Goal: Task Accomplishment & Management: Complete application form

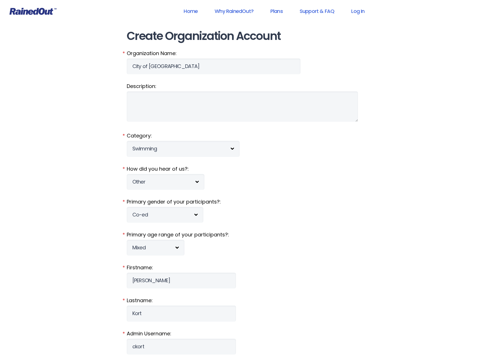
select select "1511"
select select "5"
select select "c"
select select "mixed"
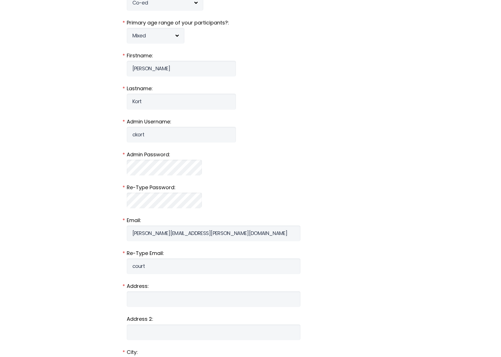
scroll to position [225, 0]
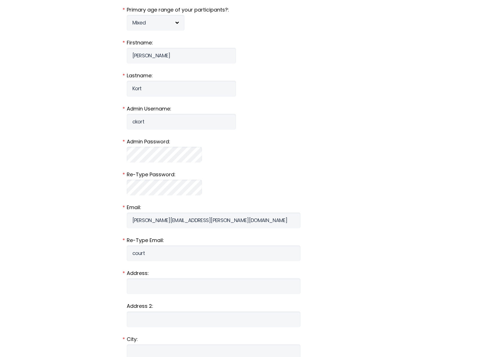
click at [169, 257] on input "court" at bounding box center [214, 254] width 174 height 16
type input "[PERSON_NAME][EMAIL_ADDRESS][PERSON_NAME][DOMAIN_NAME]"
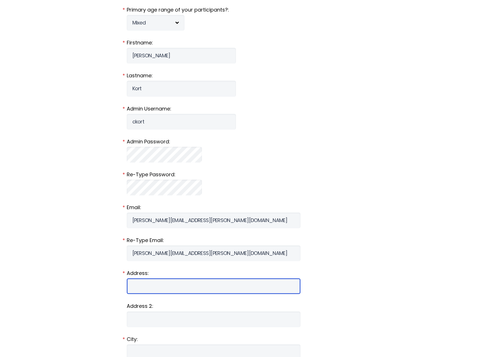
click at [181, 287] on input "Address:" at bounding box center [214, 287] width 174 height 16
type input "[STREET_ADDRESS]"
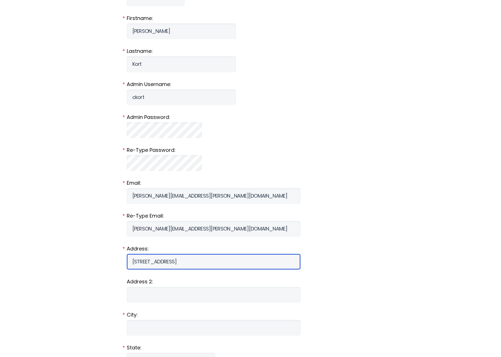
scroll to position [281, 0]
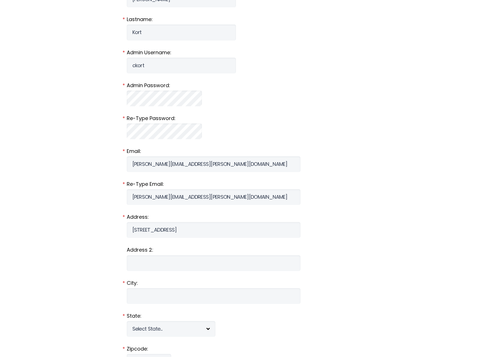
drag, startPoint x: 189, startPoint y: 306, endPoint x: 185, endPoint y: 293, distance: 14.1
click at [189, 300] on form "Organization Name: City of [GEOGRAPHIC_DATA] * Description: Category: Select Ca…" at bounding box center [251, 144] width 248 height 753
click at [185, 293] on input "City:" at bounding box center [214, 296] width 174 height 16
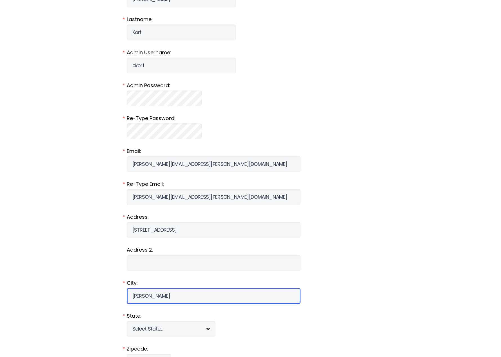
type input "Ames"
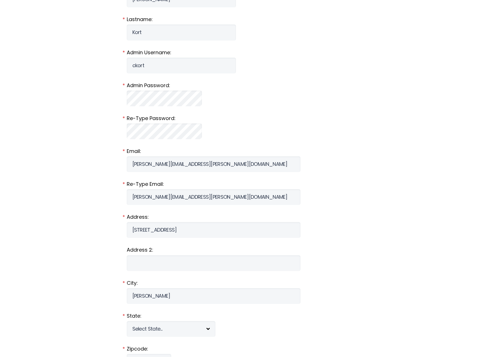
click at [286, 283] on label "City:" at bounding box center [251, 283] width 248 height 7
click at [286, 288] on input "Ames" at bounding box center [214, 296] width 174 height 16
click at [161, 330] on select "Select State... Alabama Alaska American Samoa Arizona Arkansas California Color…" at bounding box center [171, 329] width 89 height 16
select select "IA"
click at [127, 321] on select "Select State... Alabama Alaska American Samoa Arizona Arkansas California Color…" at bounding box center [171, 329] width 89 height 16
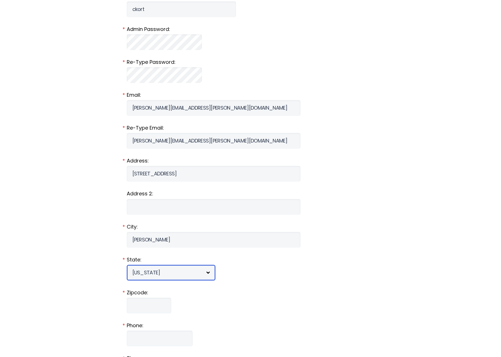
scroll to position [422, 0]
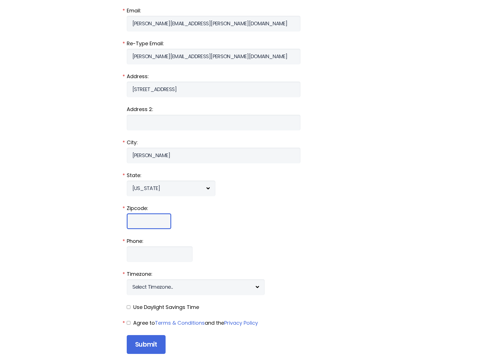
click at [142, 218] on input "Zipcode:" at bounding box center [149, 222] width 44 height 16
type input "50010"
click at [158, 250] on input "Phone:" at bounding box center [160, 254] width 66 height 16
type input "515-239-5357"
click at [238, 242] on label "Phone:" at bounding box center [251, 241] width 248 height 7
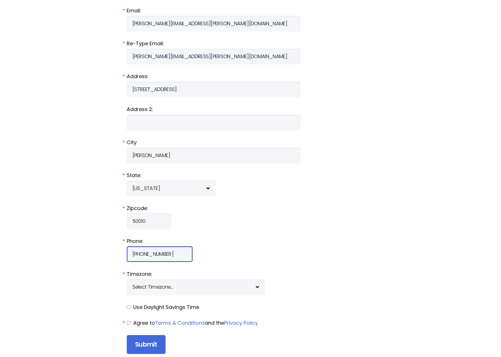
click at [192, 246] on input "515-239-5357" at bounding box center [160, 254] width 66 height 16
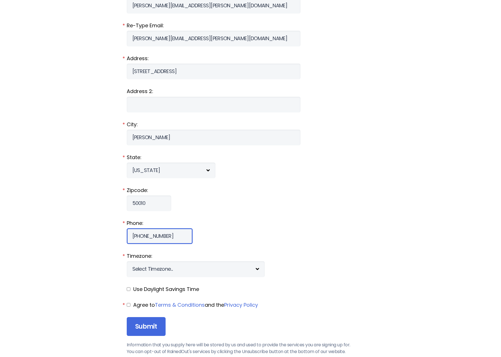
scroll to position [450, 0]
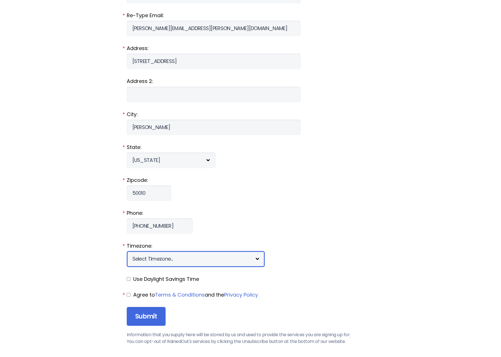
click at [195, 260] on select "Select Timezone... [+12] Marshall Islands [+11] Solomon islands [+10] East Aust…" at bounding box center [196, 259] width 138 height 16
select select "-6"
click at [127, 251] on select "Select Timezone... [+12] Marshall Islands [+11] Solomon islands [+10] East Aust…" at bounding box center [196, 259] width 138 height 16
click at [198, 257] on select "Select Timezone... [+12] Marshall Islands [+11] Solomon islands [+10] East Aust…" at bounding box center [196, 259] width 138 height 16
click at [127, 251] on select "Select Timezone... [+12] Marshall Islands [+11] Solomon islands [+10] East Aust…" at bounding box center [196, 259] width 138 height 16
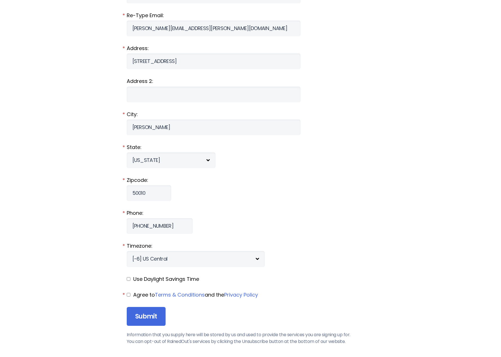
click at [271, 251] on fieldset "Timezone: Select Timezone... [+12] Marshall Islands [+11] Solomon islands [+10]…" at bounding box center [251, 255] width 248 height 24
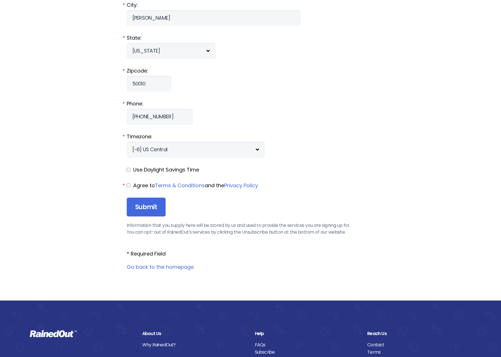
scroll to position [563, 0]
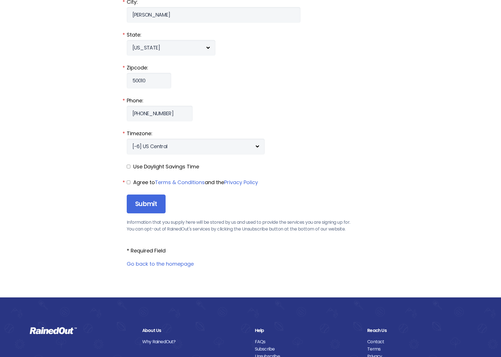
click at [130, 166] on input "checkbox" at bounding box center [129, 167] width 4 height 4
checkbox input "true"
click at [129, 183] on input "checkbox" at bounding box center [129, 183] width 4 height 4
checkbox input "true"
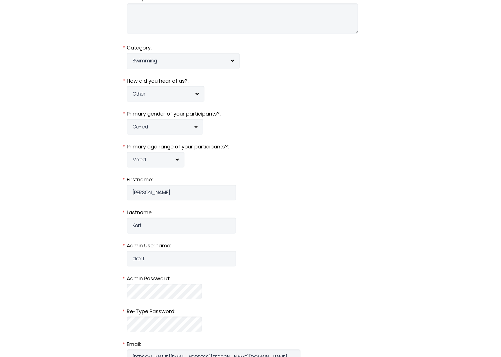
scroll to position [0, 0]
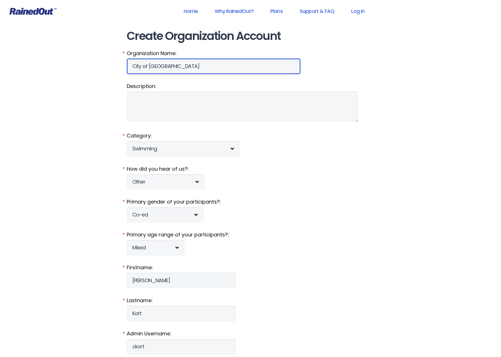
click at [172, 65] on input "City of Ames" at bounding box center [214, 67] width 174 height 16
type input "City of Ames"
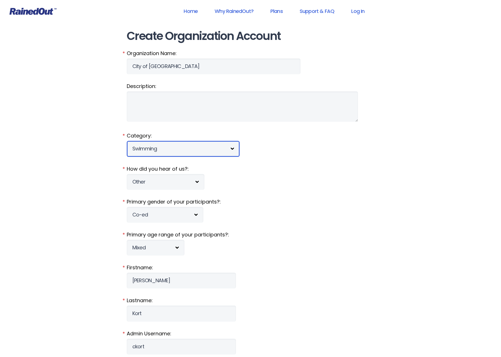
click at [227, 151] on select "Select Category... 5K Walk/Run Aerobics/Fitness ABCA AYF NSCAA Performance Moto…" at bounding box center [183, 149] width 113 height 16
click at [127, 141] on select "Select Category... 5K Walk/Run Aerobics/Fitness ABCA AYF NSCAA Performance Moto…" at bounding box center [183, 149] width 113 height 16
click at [173, 151] on select "Select Category... 5K Walk/Run Aerobics/Fitness ABCA AYF NSCAA Performance Moto…" at bounding box center [183, 149] width 113 height 16
select select "344"
click at [127, 141] on select "Select Category... 5K Walk/Run Aerobics/Fitness ABCA AYF NSCAA Performance Moto…" at bounding box center [183, 149] width 113 height 16
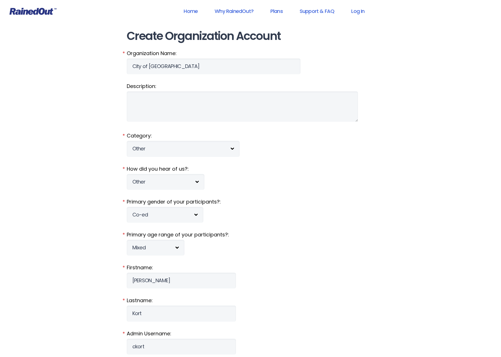
click at [313, 245] on fieldset "Primary age range of your participants?: Select Answer... Under 5 6-7 8-9 10-11…" at bounding box center [251, 243] width 248 height 24
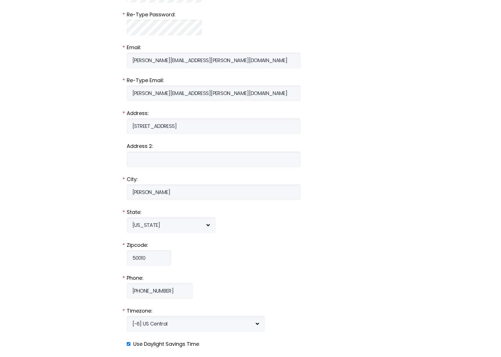
scroll to position [450, 0]
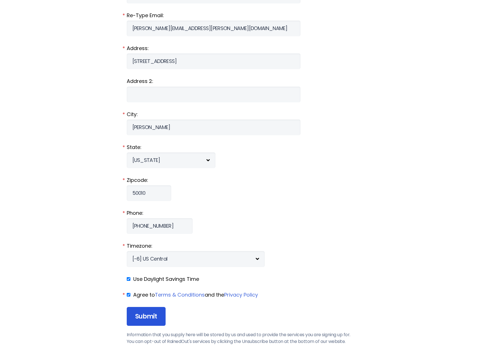
click at [146, 320] on input "Submit" at bounding box center [146, 316] width 39 height 19
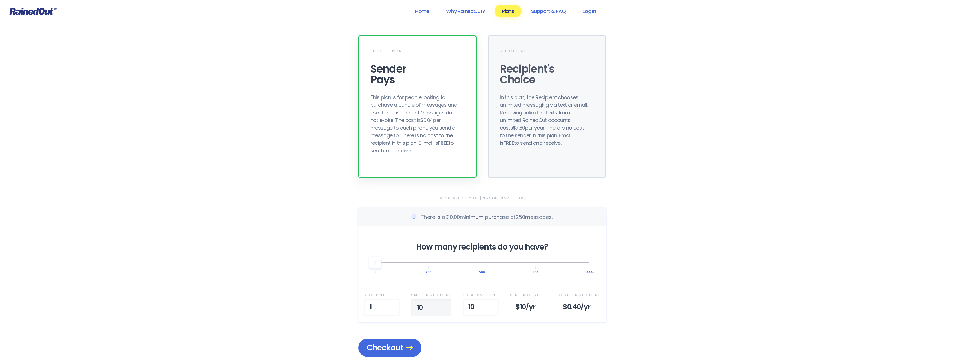
drag, startPoint x: 432, startPoint y: 307, endPoint x: 409, endPoint y: 302, distance: 23.2
type input "1"
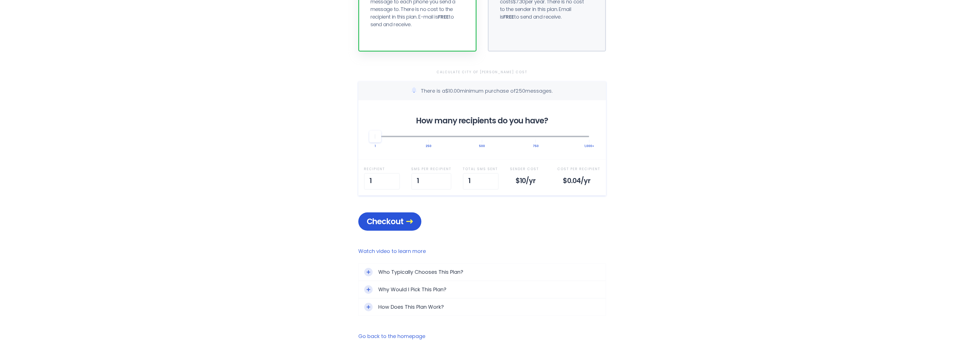
scroll to position [56, 0]
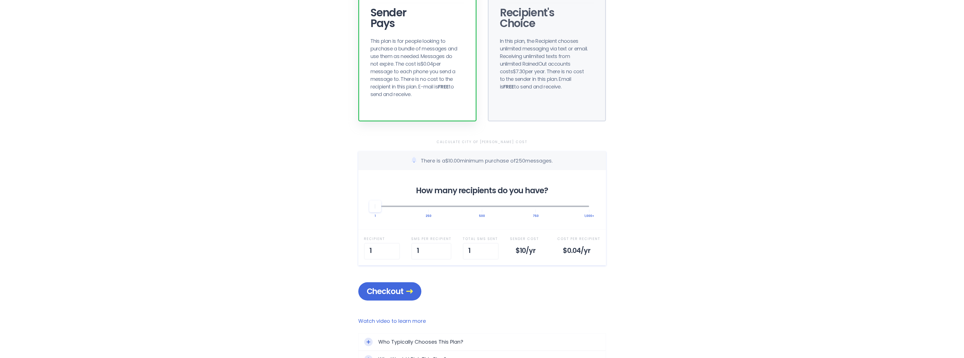
click at [394, 320] on link "Watch video to learn more" at bounding box center [482, 320] width 248 height 7
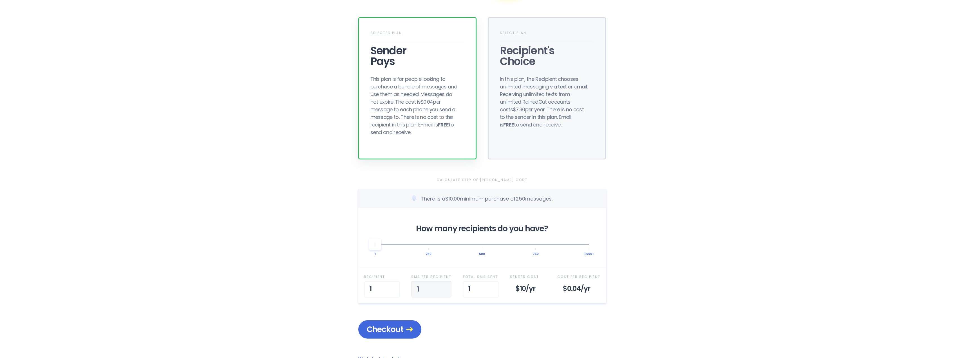
scroll to position [28, 0]
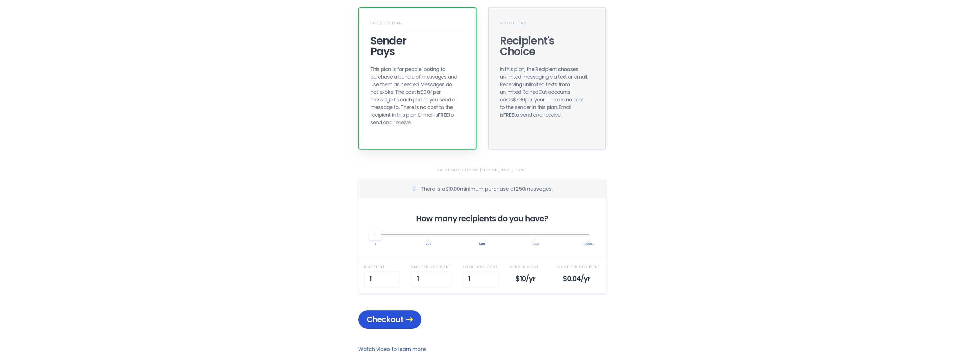
click at [378, 321] on span "Checkout" at bounding box center [390, 319] width 46 height 10
